Goal: Task Accomplishment & Management: Use online tool/utility

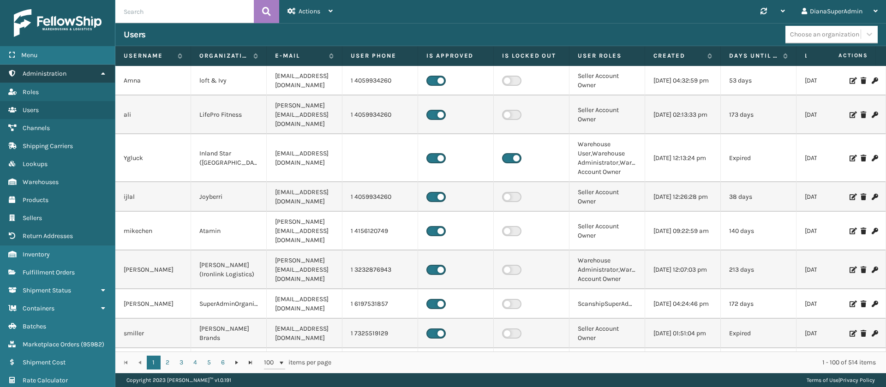
click at [106, 76] on icon at bounding box center [102, 73] width 7 height 6
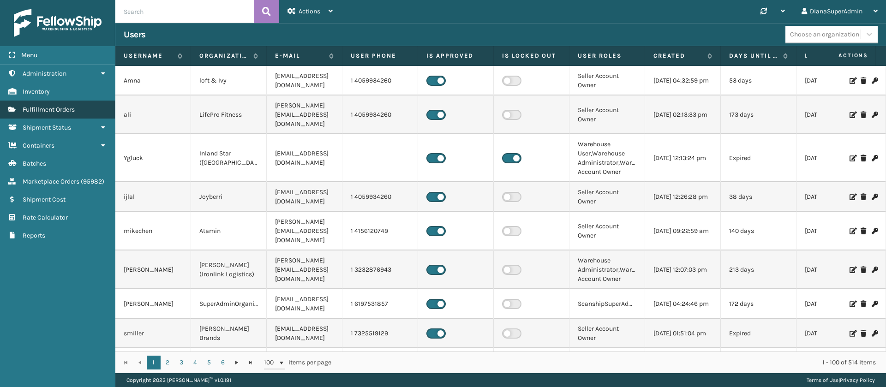
click at [89, 105] on link "Fulfillment Orders" at bounding box center [57, 110] width 115 height 18
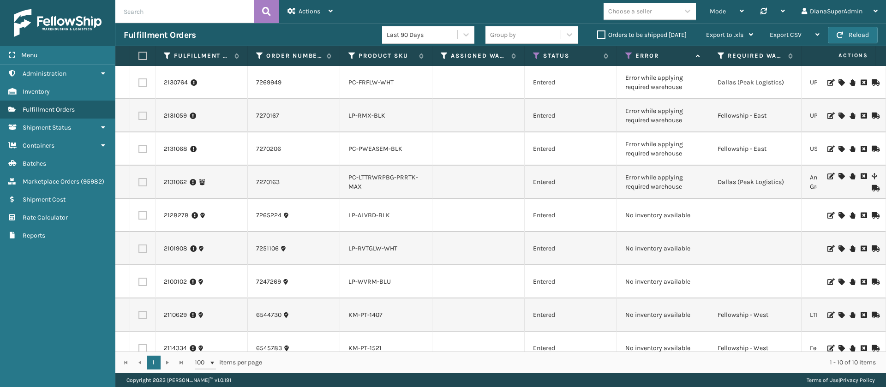
click at [600, 34] on label "Orders to be shipped [DATE]" at bounding box center [642, 35] width 90 height 8
click at [598, 34] on input "Orders to be shipped [DATE]" at bounding box center [597, 33] width 0 height 6
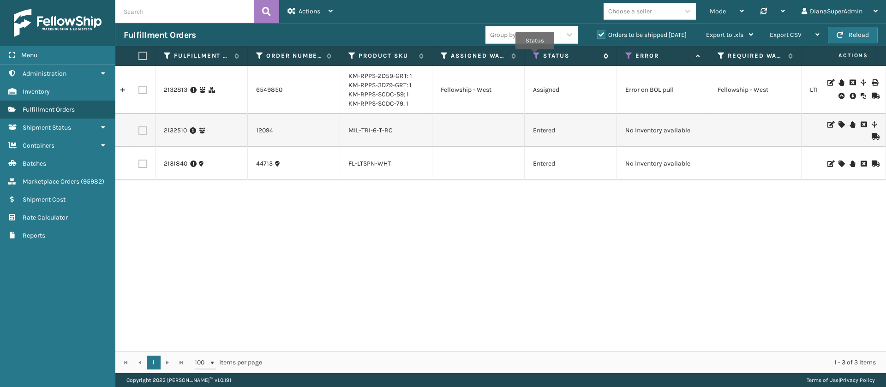
click at [535, 56] on icon at bounding box center [536, 56] width 7 height 8
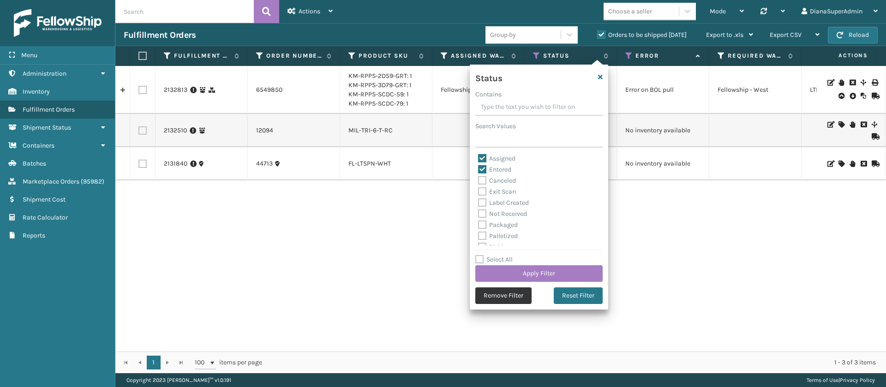
click at [507, 298] on button "Remove Filter" at bounding box center [503, 295] width 56 height 17
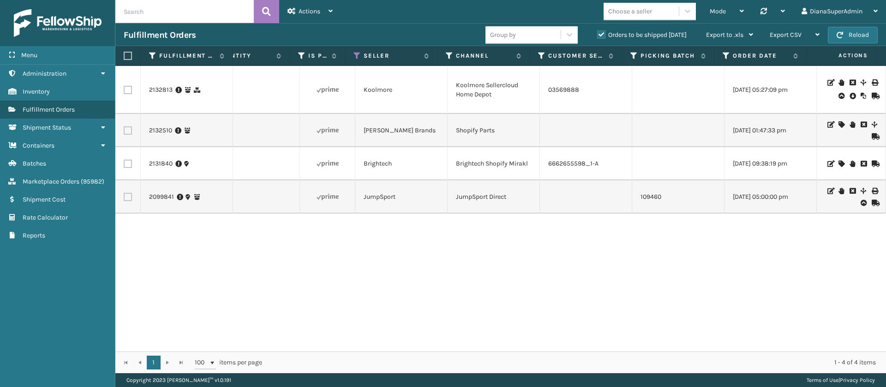
scroll to position [0, 1250]
click at [319, 8] on span "Actions" at bounding box center [310, 11] width 22 height 8
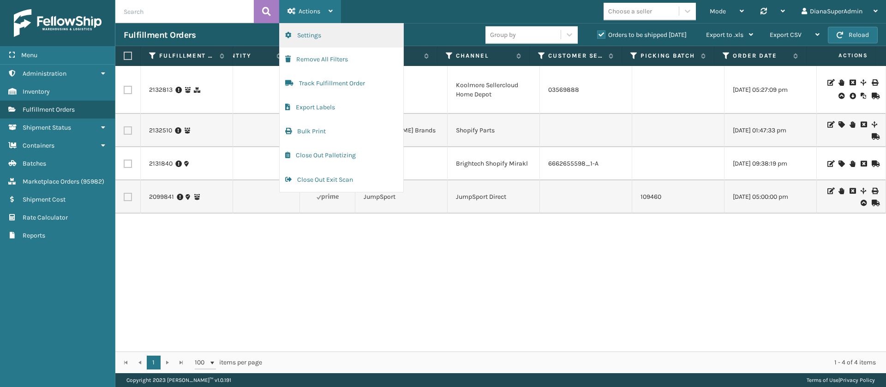
click at [322, 32] on button "Settings" at bounding box center [342, 36] width 124 height 24
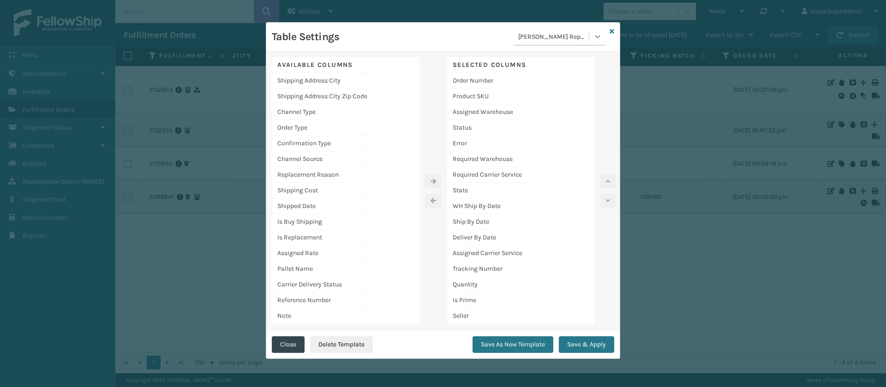
click at [601, 41] on icon at bounding box center [597, 36] width 9 height 9
click at [542, 111] on div "EOD" at bounding box center [560, 110] width 92 height 17
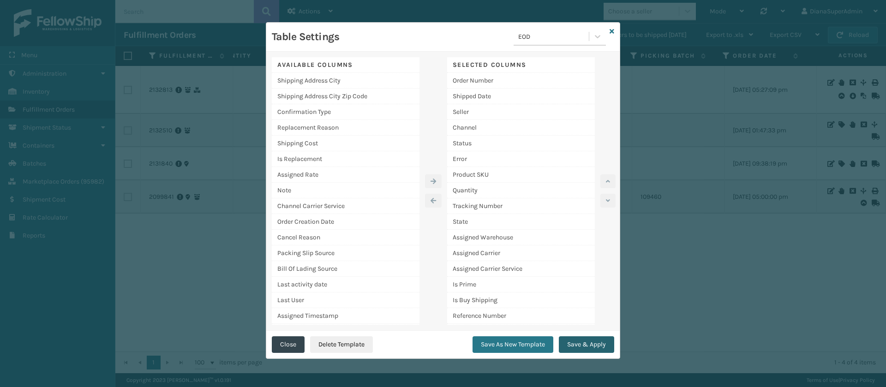
click at [586, 344] on button "Save & Apply" at bounding box center [586, 344] width 55 height 17
